Goal: Information Seeking & Learning: Learn about a topic

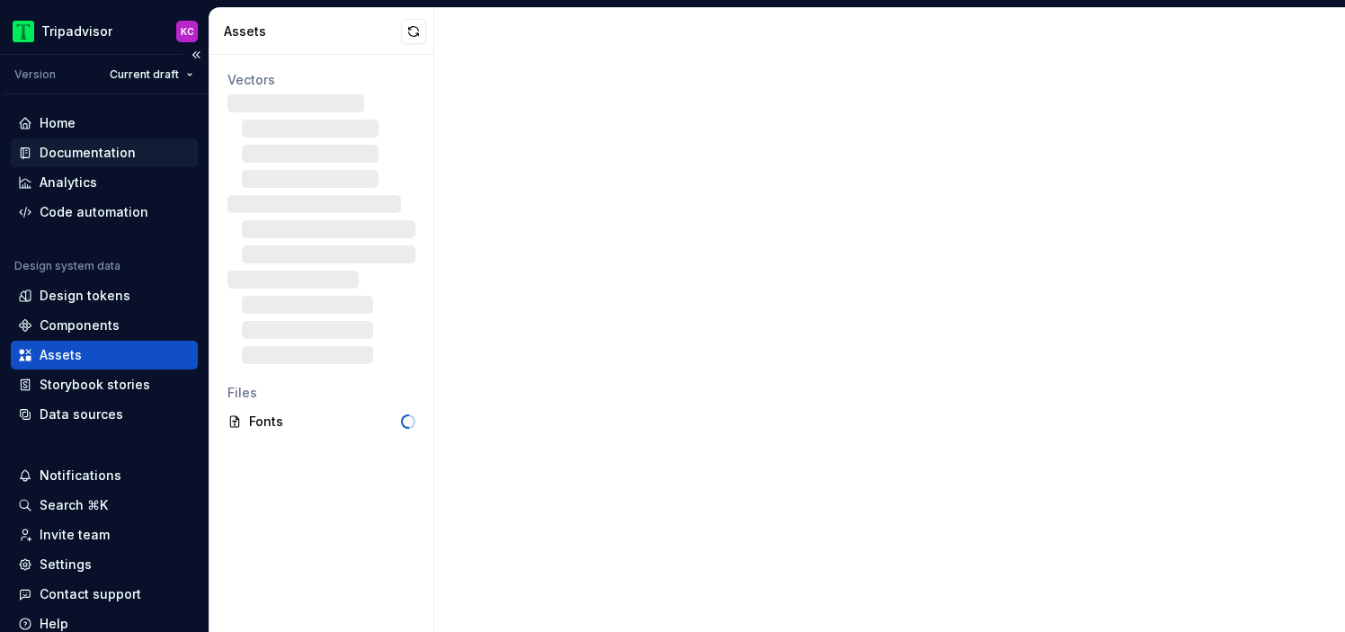
click at [76, 147] on div "Documentation" at bounding box center [88, 153] width 96 height 18
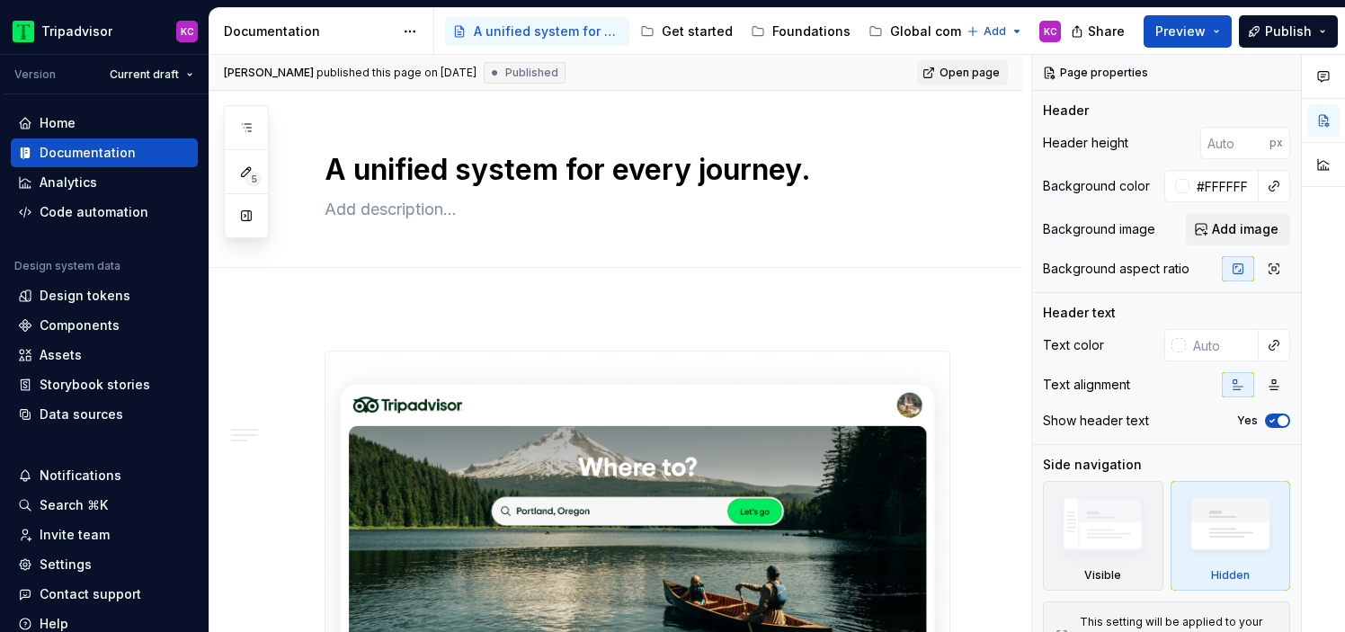
click at [951, 68] on link "Open page" at bounding box center [962, 72] width 91 height 25
type textarea "*"
